Goal: Complete application form

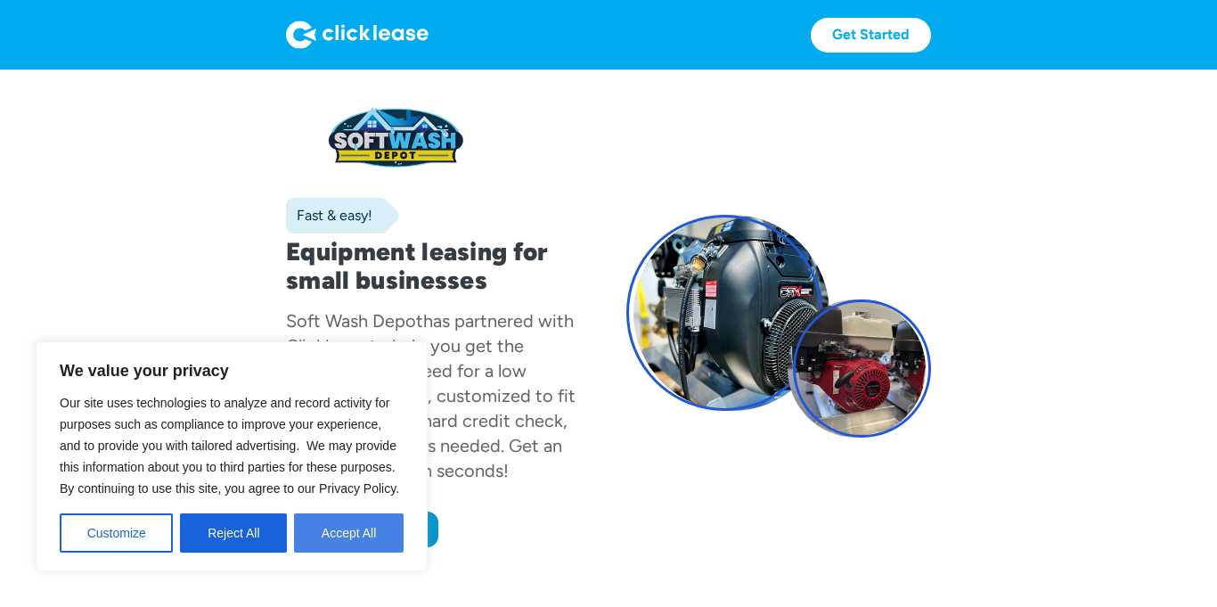
click at [349, 541] on button "Accept All" at bounding box center [349, 532] width 110 height 39
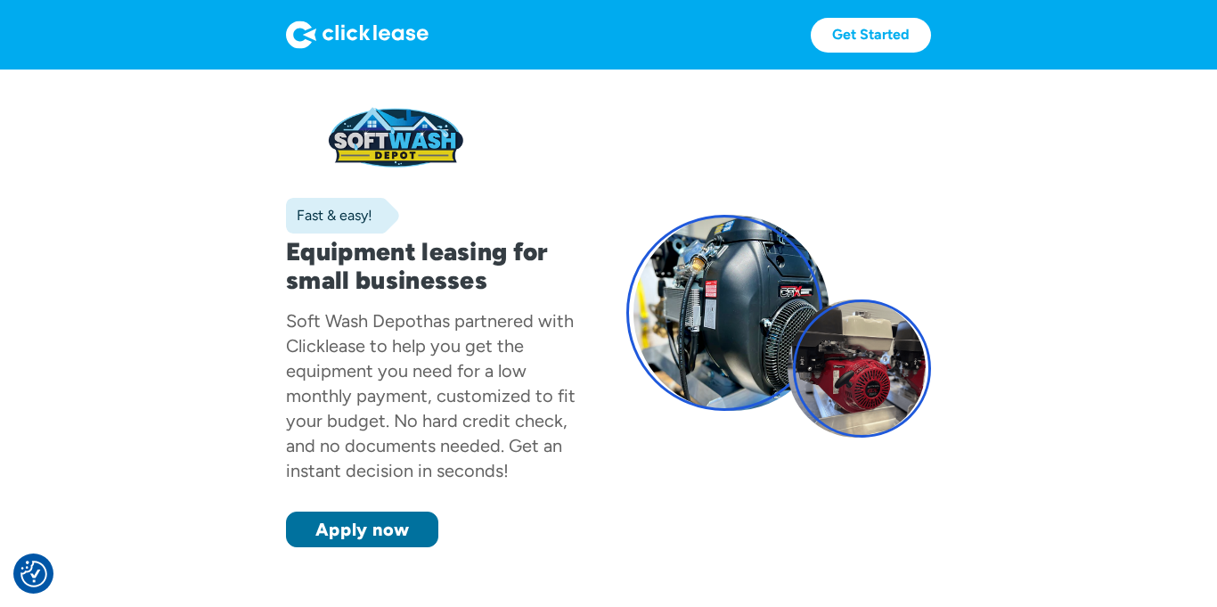
click at [359, 523] on link "Apply now" at bounding box center [362, 530] width 152 height 36
